Goal: Transaction & Acquisition: Purchase product/service

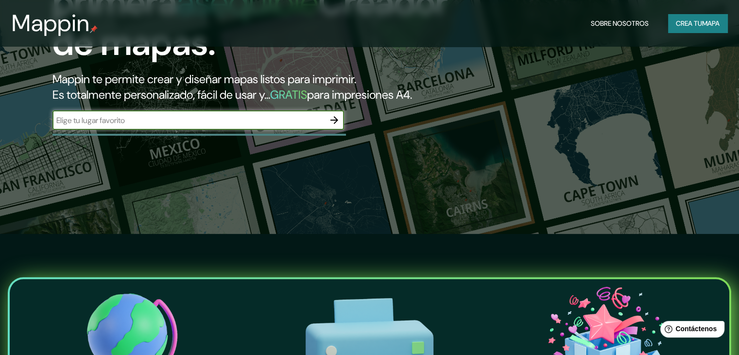
scroll to position [27, 0]
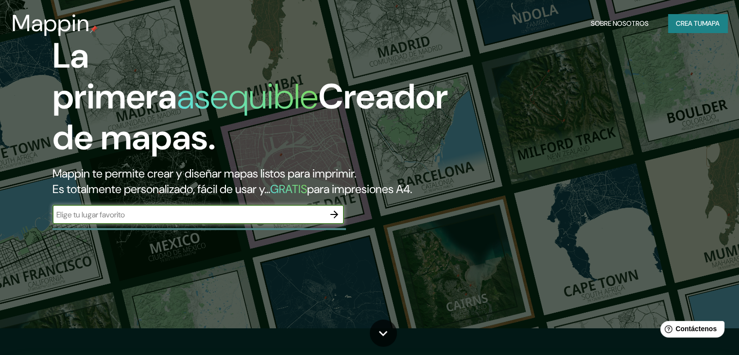
click at [107, 220] on input "text" at bounding box center [188, 214] width 272 height 11
type input "rio grande tierra del feugo"
click at [336, 218] on icon "button" at bounding box center [334, 214] width 8 height 8
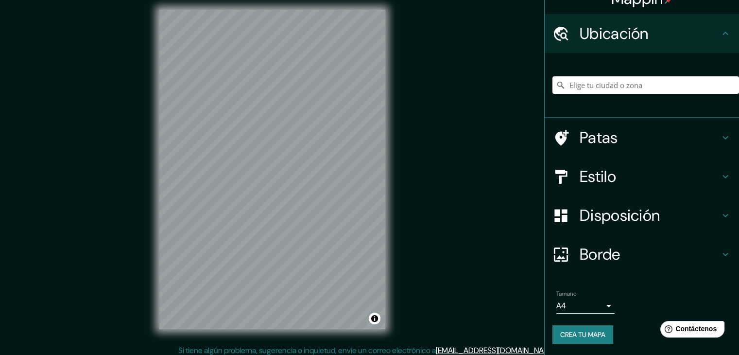
scroll to position [11, 0]
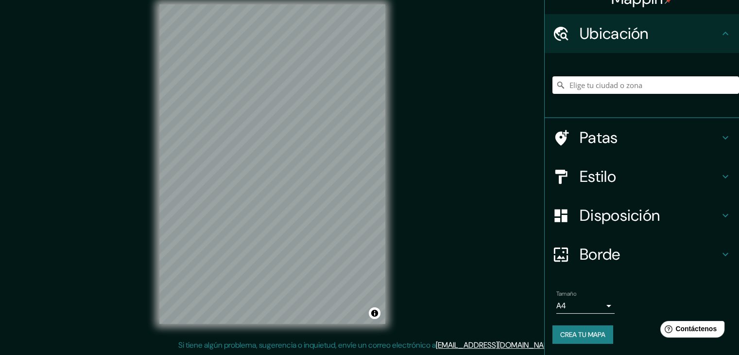
click at [646, 138] on h4 "Patas" at bounding box center [650, 137] width 140 height 19
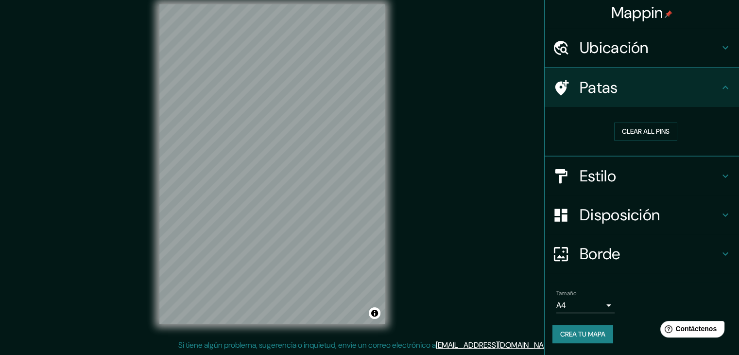
scroll to position [2, 0]
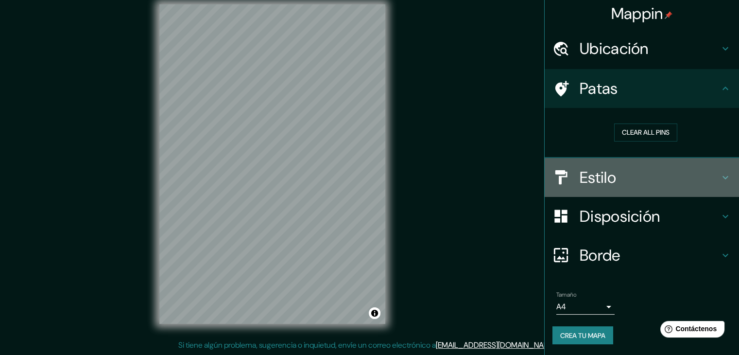
click at [634, 176] on h4 "Estilo" at bounding box center [650, 177] width 140 height 19
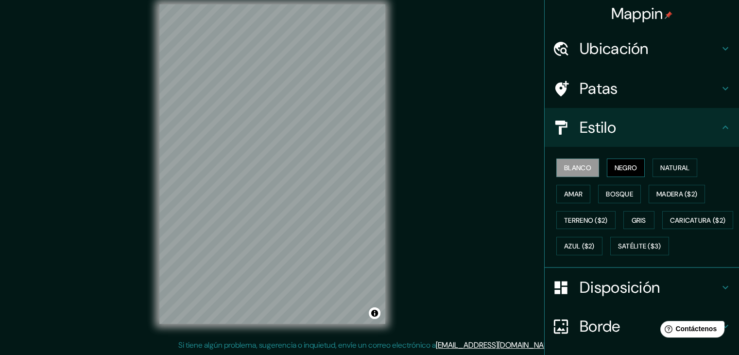
click at [621, 167] on font "Negro" at bounding box center [626, 167] width 23 height 9
click at [610, 194] on font "Bosque" at bounding box center [619, 194] width 27 height 9
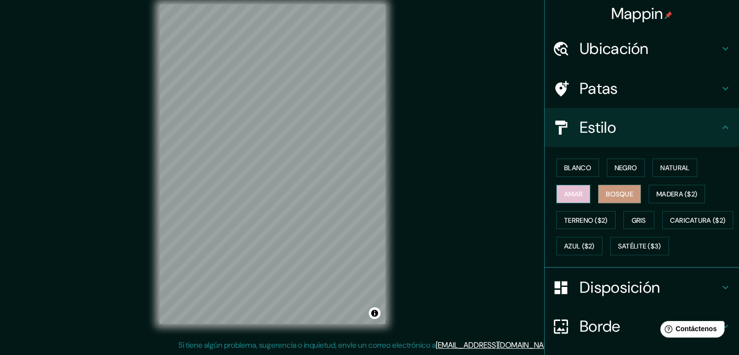
click at [566, 197] on font "Amar" at bounding box center [573, 194] width 18 height 13
click at [575, 218] on font "Terreno ($2)" at bounding box center [586, 220] width 44 height 9
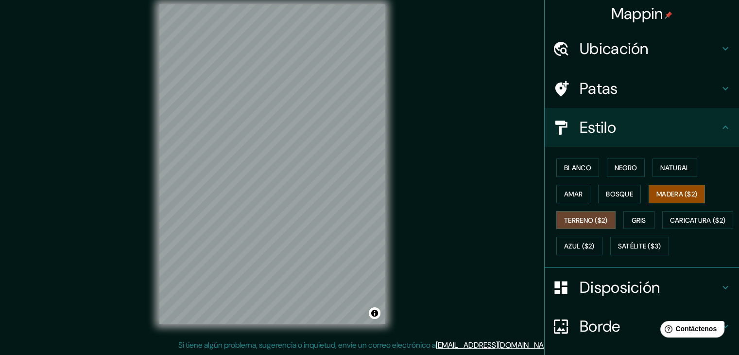
click at [681, 190] on font "Madera ($2)" at bounding box center [677, 194] width 41 height 9
click at [667, 168] on font "Natural" at bounding box center [674, 167] width 29 height 9
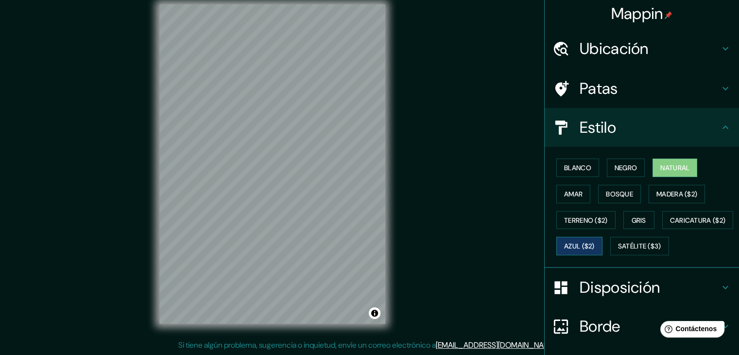
click at [595, 247] on font "Azul ($2)" at bounding box center [579, 246] width 31 height 9
click at [669, 193] on font "Madera ($2)" at bounding box center [677, 194] width 41 height 9
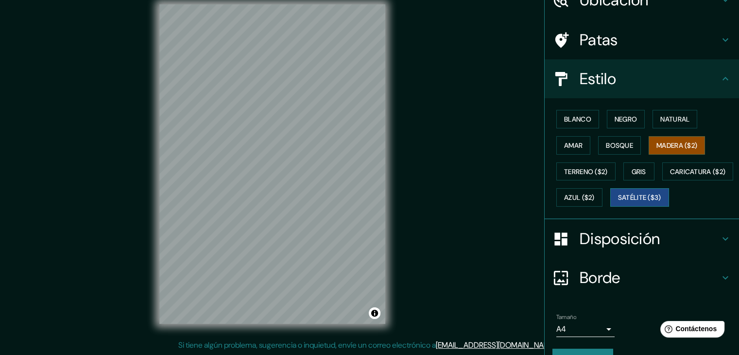
scroll to position [51, 0]
click at [618, 202] on font "Satélite ($3)" at bounding box center [639, 197] width 43 height 9
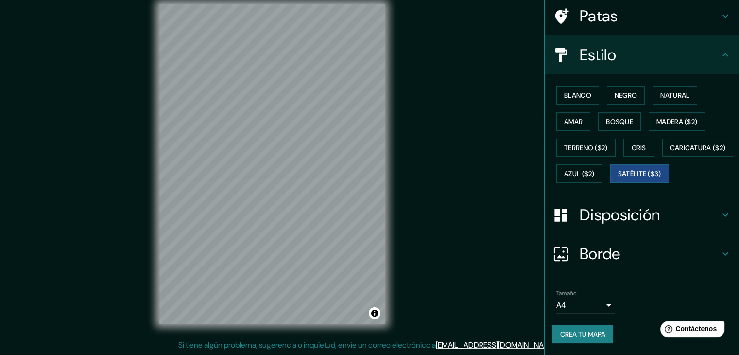
click at [597, 210] on font "Disposición" at bounding box center [620, 215] width 80 height 20
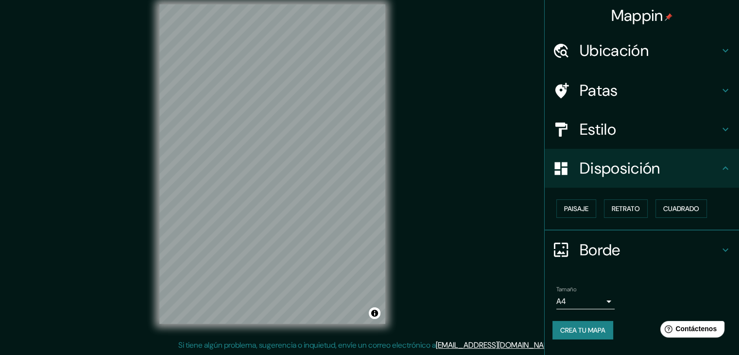
scroll to position [0, 0]
click at [588, 207] on font "Paisaje" at bounding box center [576, 208] width 24 height 9
